Goal: Navigation & Orientation: Find specific page/section

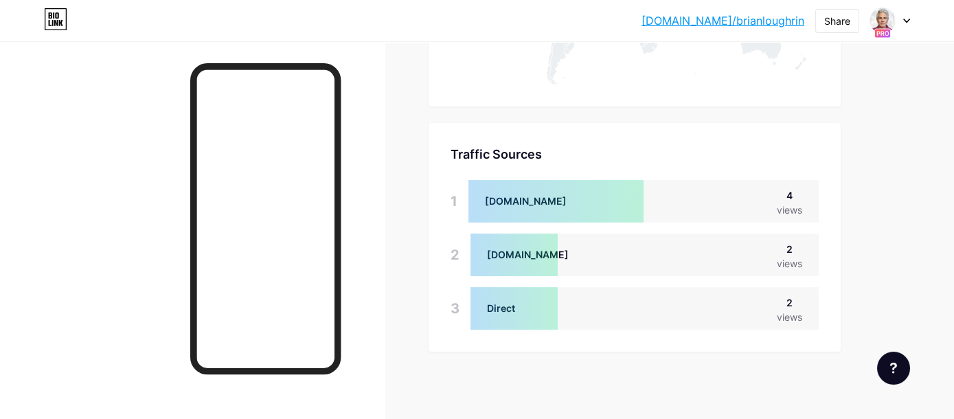
scroll to position [419, 953]
click at [904, 18] on div at bounding box center [890, 20] width 40 height 25
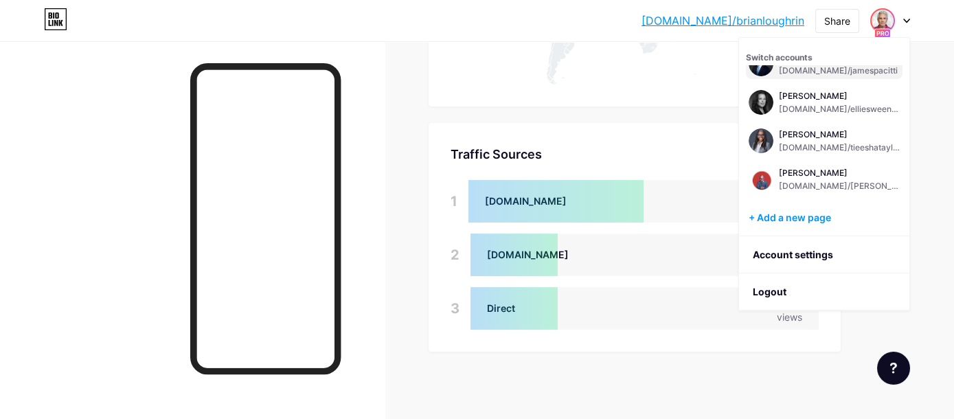
scroll to position [25, 0]
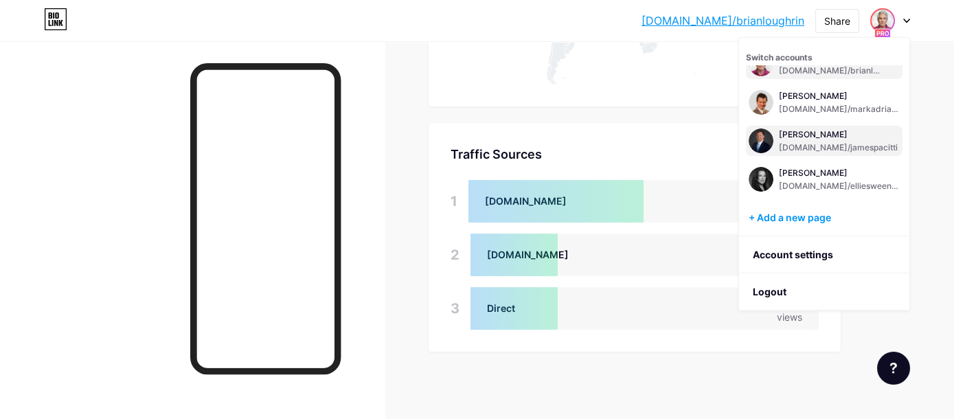
click at [836, 138] on div "[PERSON_NAME]" at bounding box center [838, 134] width 119 height 11
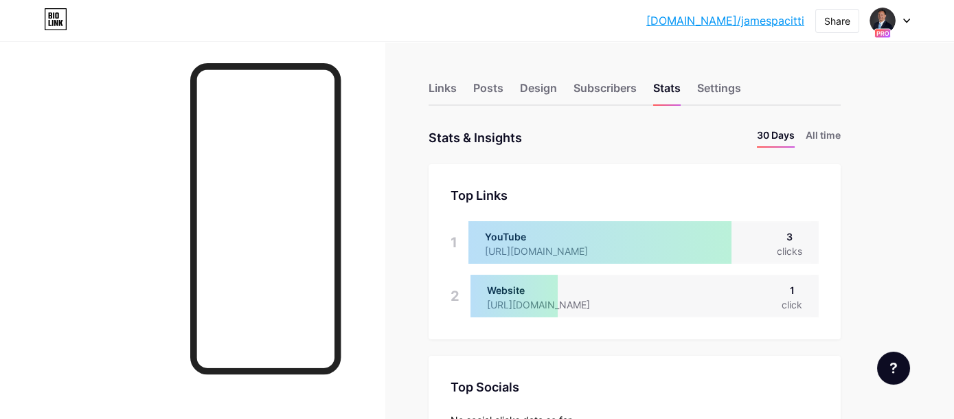
scroll to position [419, 953]
click at [834, 128] on li "All time" at bounding box center [822, 138] width 35 height 20
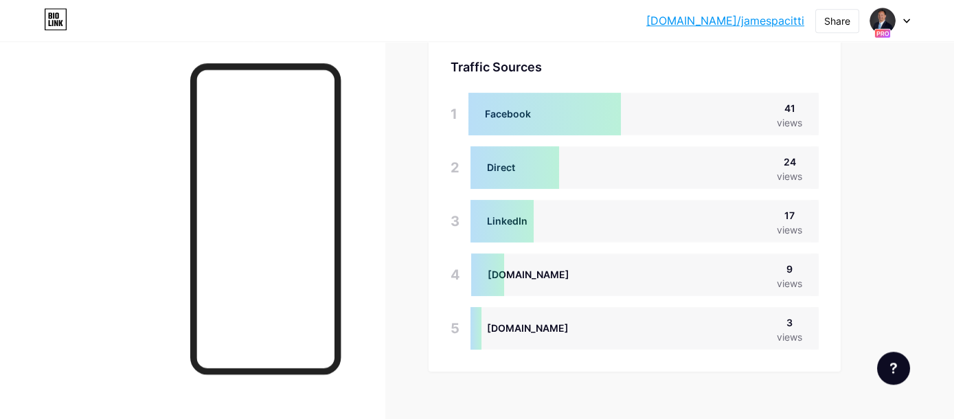
scroll to position [970, 0]
